Goal: Information Seeking & Learning: Learn about a topic

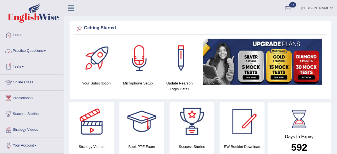
click at [26, 48] on link "Practice Questions" at bounding box center [31, 50] width 63 height 14
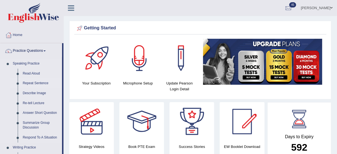
click at [38, 83] on link "Repeat Sentence" at bounding box center [41, 83] width 42 height 10
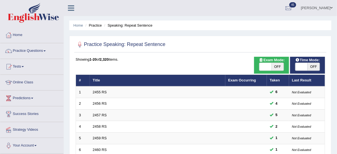
click at [264, 65] on span at bounding box center [265, 67] width 12 height 8
checkbox input "true"
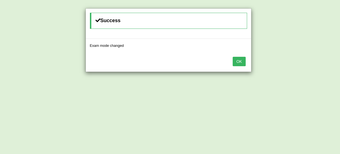
click at [235, 58] on button "OK" at bounding box center [239, 61] width 13 height 9
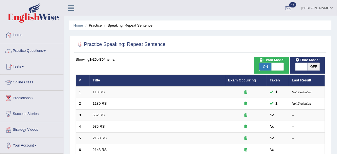
click at [302, 65] on span at bounding box center [301, 67] width 12 height 8
checkbox input "true"
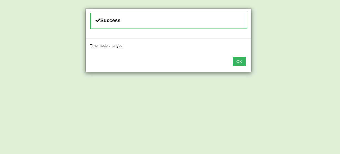
click at [236, 57] on button "OK" at bounding box center [239, 61] width 13 height 9
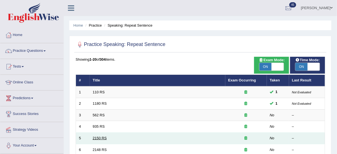
click at [96, 136] on link "2150 RS" at bounding box center [100, 138] width 14 height 4
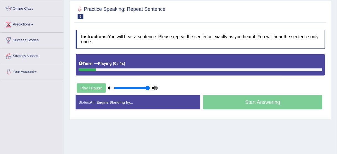
scroll to position [74, 0]
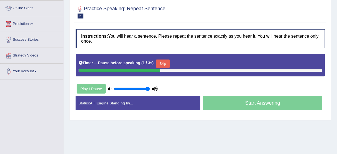
click at [163, 65] on button "Skip" at bounding box center [163, 64] width 14 height 8
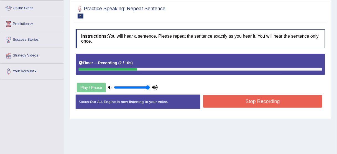
click at [221, 98] on button "Stop Recording" at bounding box center [262, 101] width 119 height 13
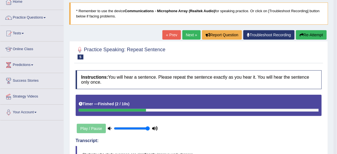
scroll to position [33, 0]
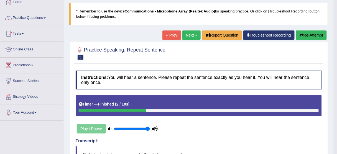
click at [191, 34] on link "Next »" at bounding box center [191, 34] width 18 height 9
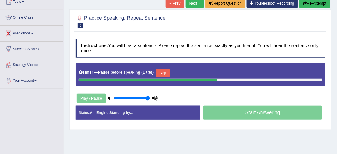
click at [166, 70] on button "Skip" at bounding box center [163, 73] width 14 height 8
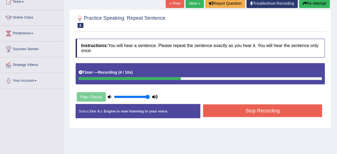
click at [220, 110] on button "Stop Recording" at bounding box center [262, 110] width 119 height 13
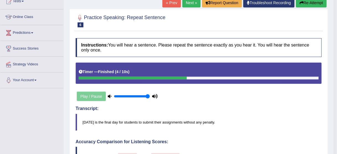
scroll to position [6, 0]
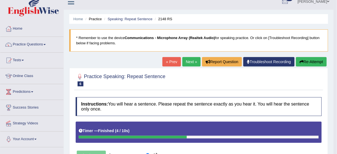
click at [186, 59] on link "Next »" at bounding box center [191, 61] width 18 height 9
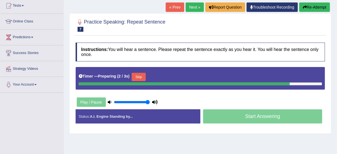
click at [337, 73] on html "Toggle navigation Home Practice Questions Speaking Practice Read Aloud Repeat S…" at bounding box center [168, 16] width 337 height 154
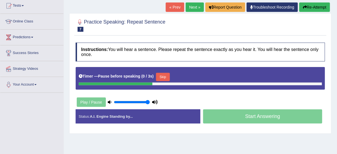
click at [162, 76] on button "Skip" at bounding box center [163, 77] width 14 height 8
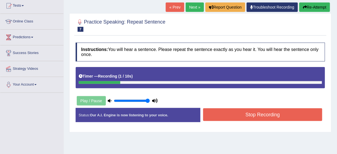
click at [233, 115] on button "Stop Recording" at bounding box center [262, 114] width 119 height 13
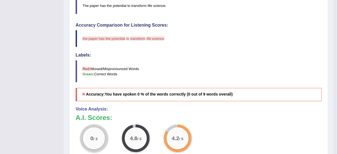
scroll to position [46, 0]
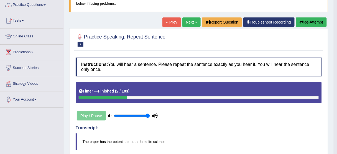
click at [186, 21] on link "Next »" at bounding box center [191, 21] width 18 height 9
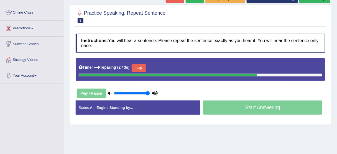
scroll to position [72, 0]
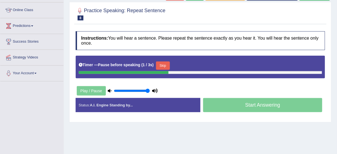
click at [156, 64] on div "Timer — Pause before speaking ( 1 / 3s ) Skip" at bounding box center [200, 65] width 243 height 11
click at [160, 64] on button "Skip" at bounding box center [163, 65] width 14 height 8
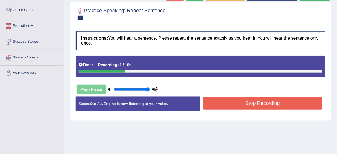
click at [237, 107] on button "Stop Recording" at bounding box center [262, 103] width 119 height 13
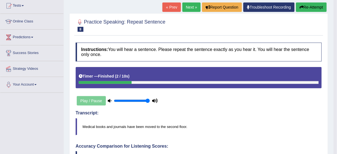
scroll to position [58, 0]
